Goal: Task Accomplishment & Management: Manage account settings

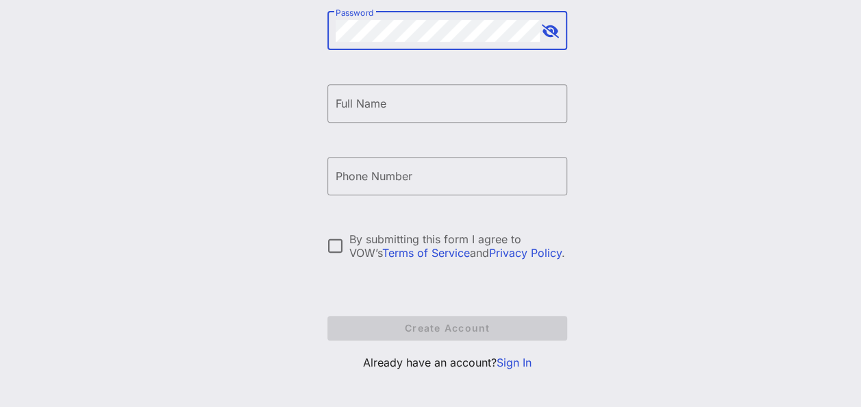
scroll to position [257, 0]
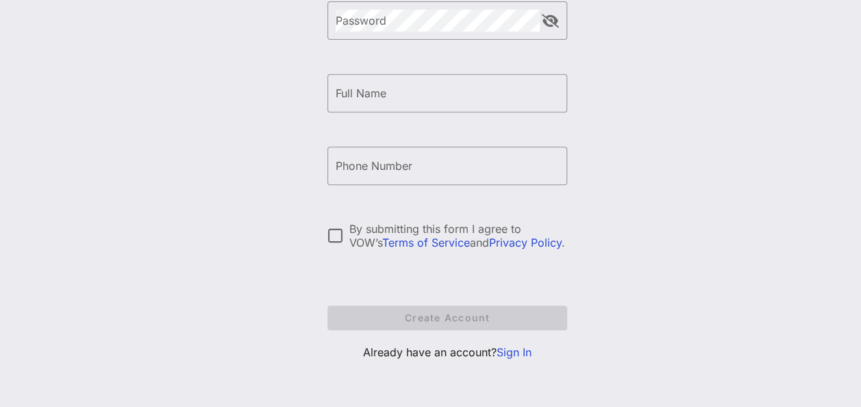
click at [507, 358] on p "Already have an account? Sign In" at bounding box center [447, 352] width 240 height 16
click at [512, 347] on link "Sign In" at bounding box center [513, 352] width 35 height 14
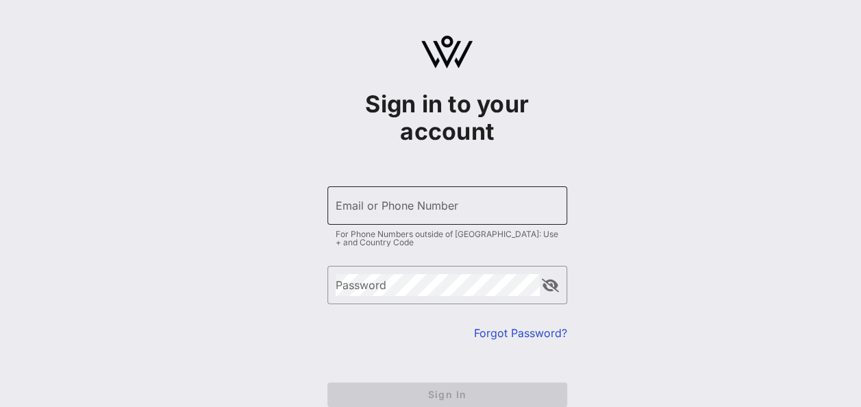
click at [437, 205] on input "Email or Phone Number" at bounding box center [447, 205] width 223 height 22
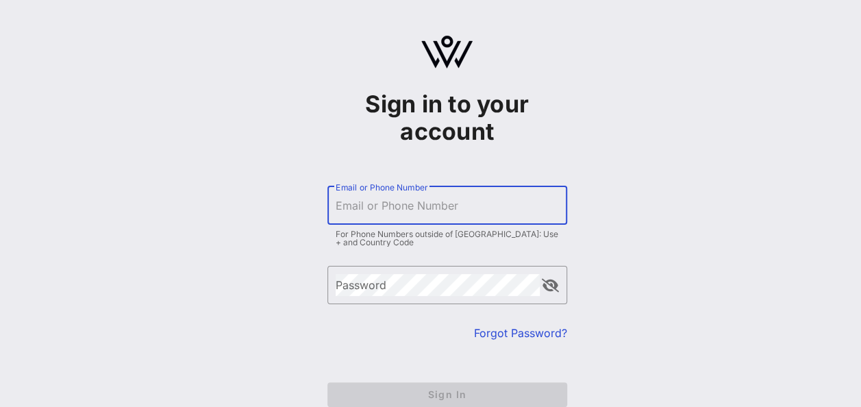
type input "[EMAIL_ADDRESS][DOMAIN_NAME]"
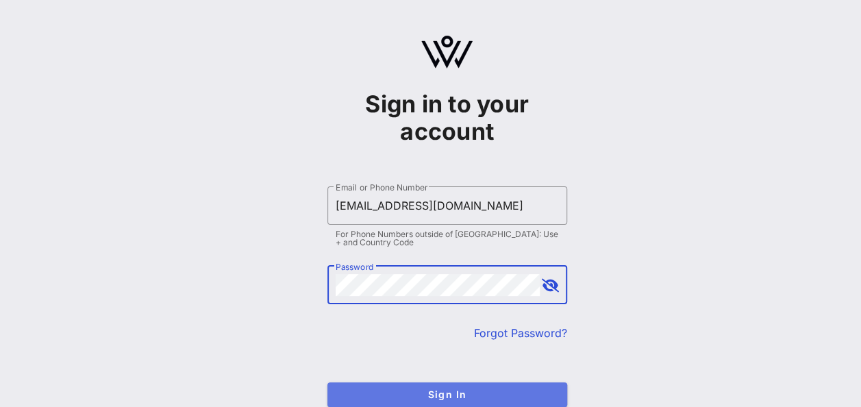
click at [442, 388] on span "Sign In" at bounding box center [447, 394] width 218 height 12
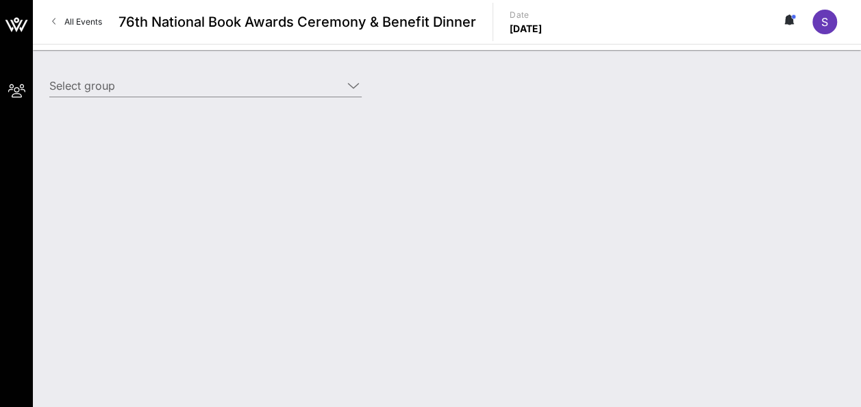
type input "[PERSON_NAME] Book Group ([PERSON_NAME] Book Group) [[PERSON_NAME], [EMAIL_ADDR…"
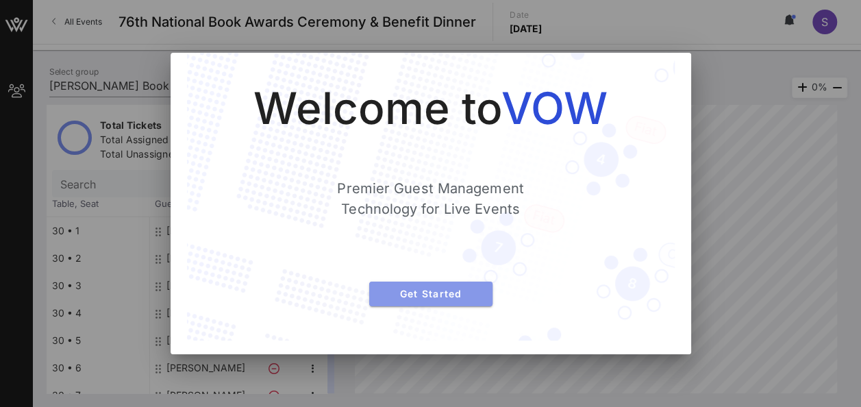
click at [437, 295] on span "Get Started" at bounding box center [430, 294] width 101 height 12
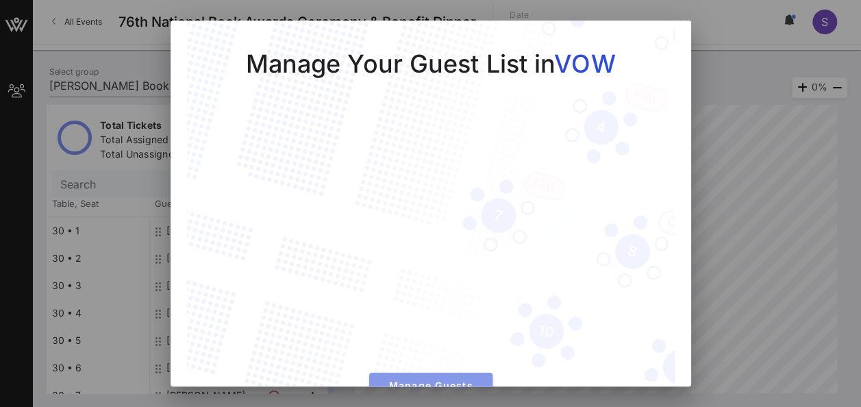
click at [429, 379] on span "Manage Guests" at bounding box center [430, 385] width 101 height 12
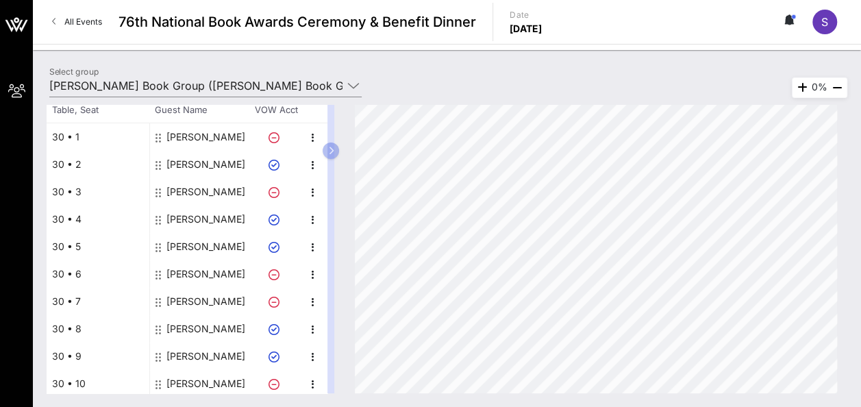
scroll to position [97, 0]
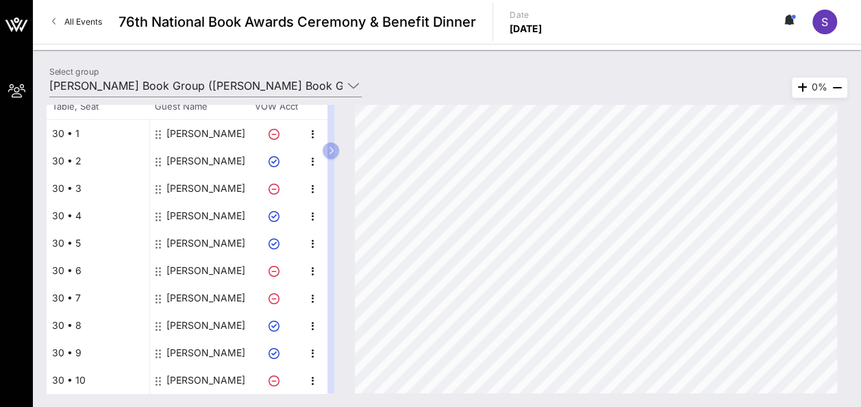
click at [202, 346] on div "[PERSON_NAME]" at bounding box center [205, 352] width 79 height 27
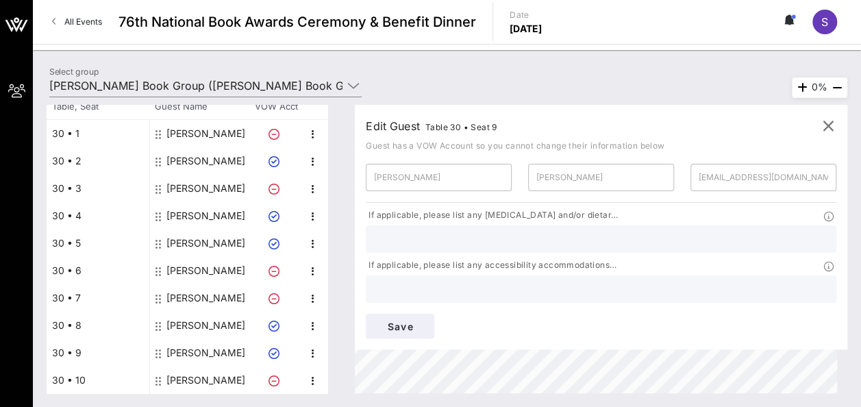
click at [480, 248] on input "text" at bounding box center [601, 239] width 454 height 18
type input "Vegetarian"
click at [434, 314] on button "Save" at bounding box center [400, 326] width 68 height 25
